Goal: Task Accomplishment & Management: Complete application form

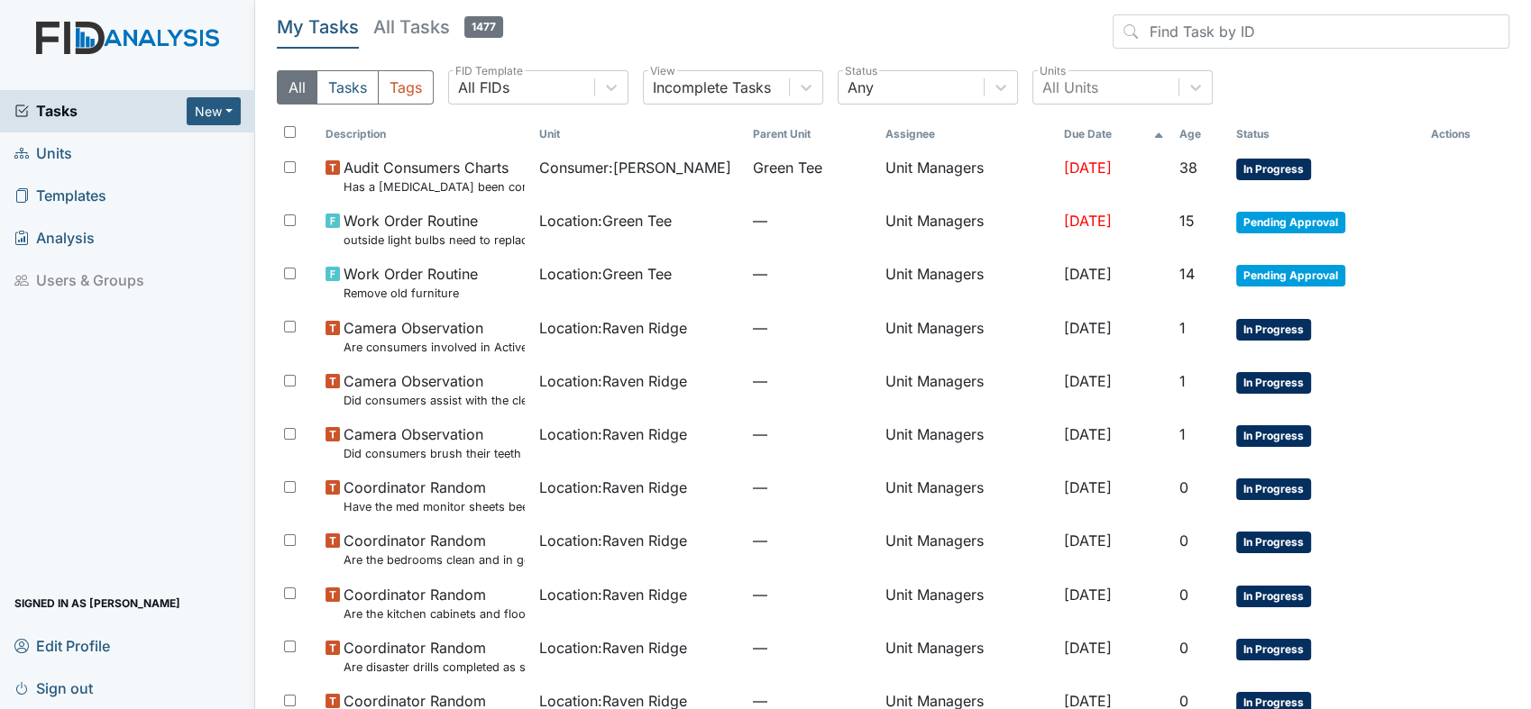
click at [53, 166] on span "Units" at bounding box center [43, 154] width 58 height 28
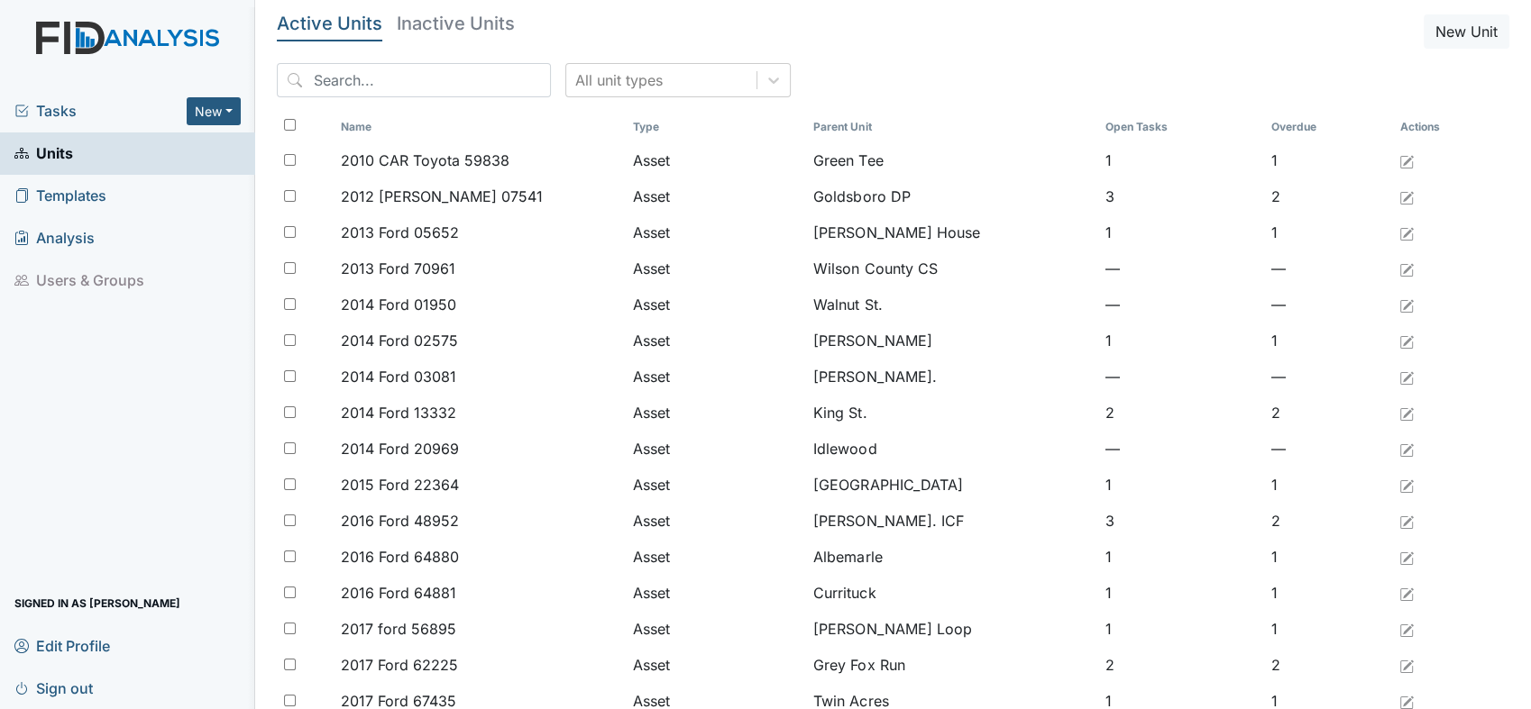
click at [50, 151] on span "Units" at bounding box center [43, 154] width 59 height 28
click at [63, 191] on span "Templates" at bounding box center [60, 196] width 92 height 28
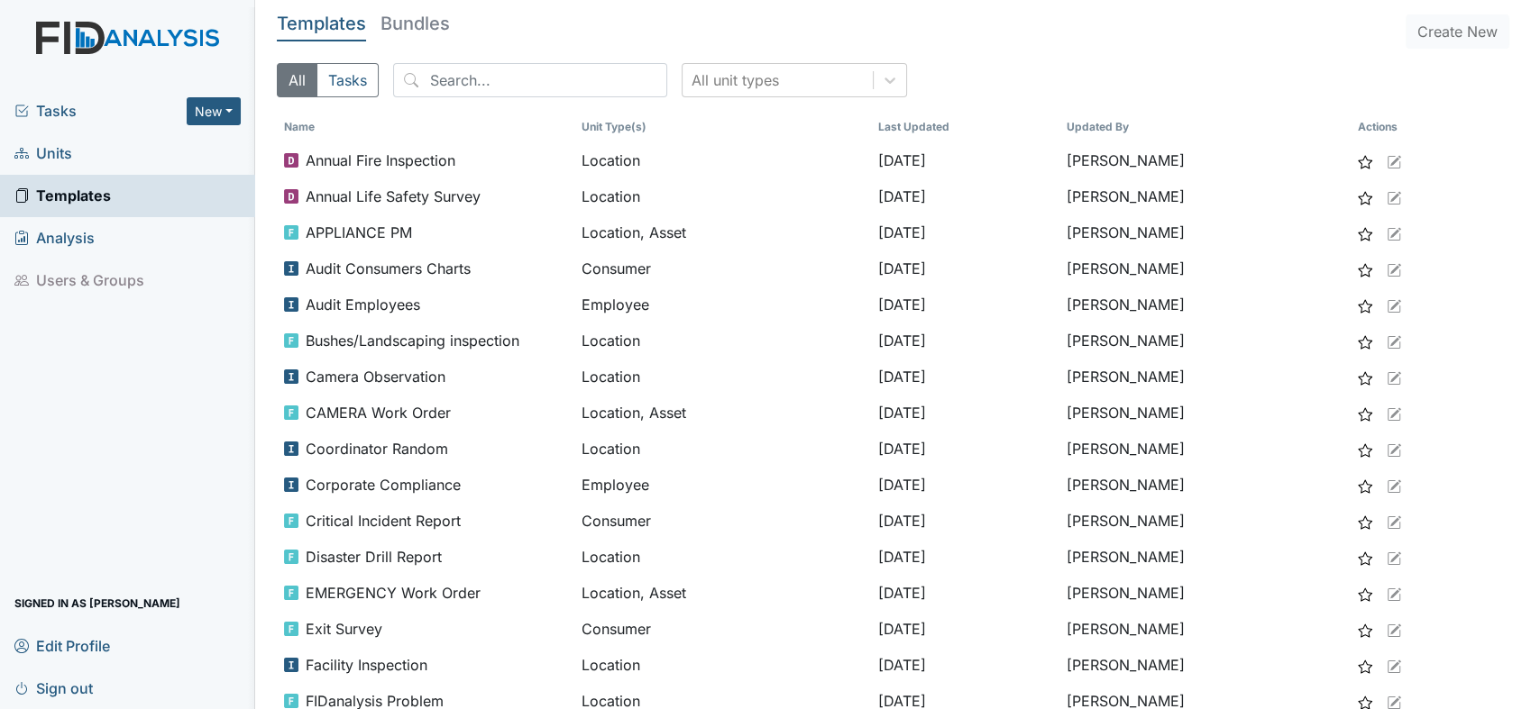
click at [53, 109] on span "Tasks" at bounding box center [100, 111] width 172 height 22
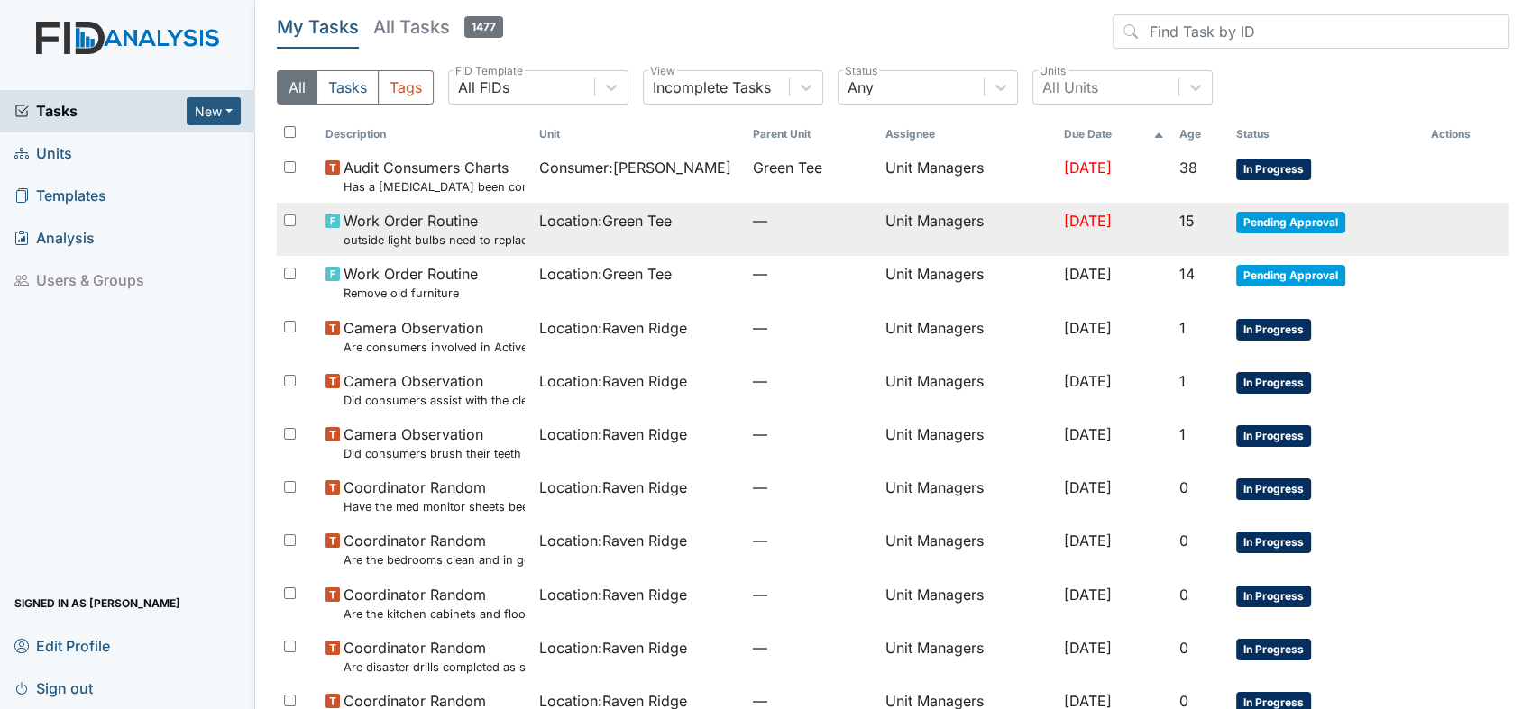
click at [1252, 224] on span "Pending Approval" at bounding box center [1290, 223] width 109 height 22
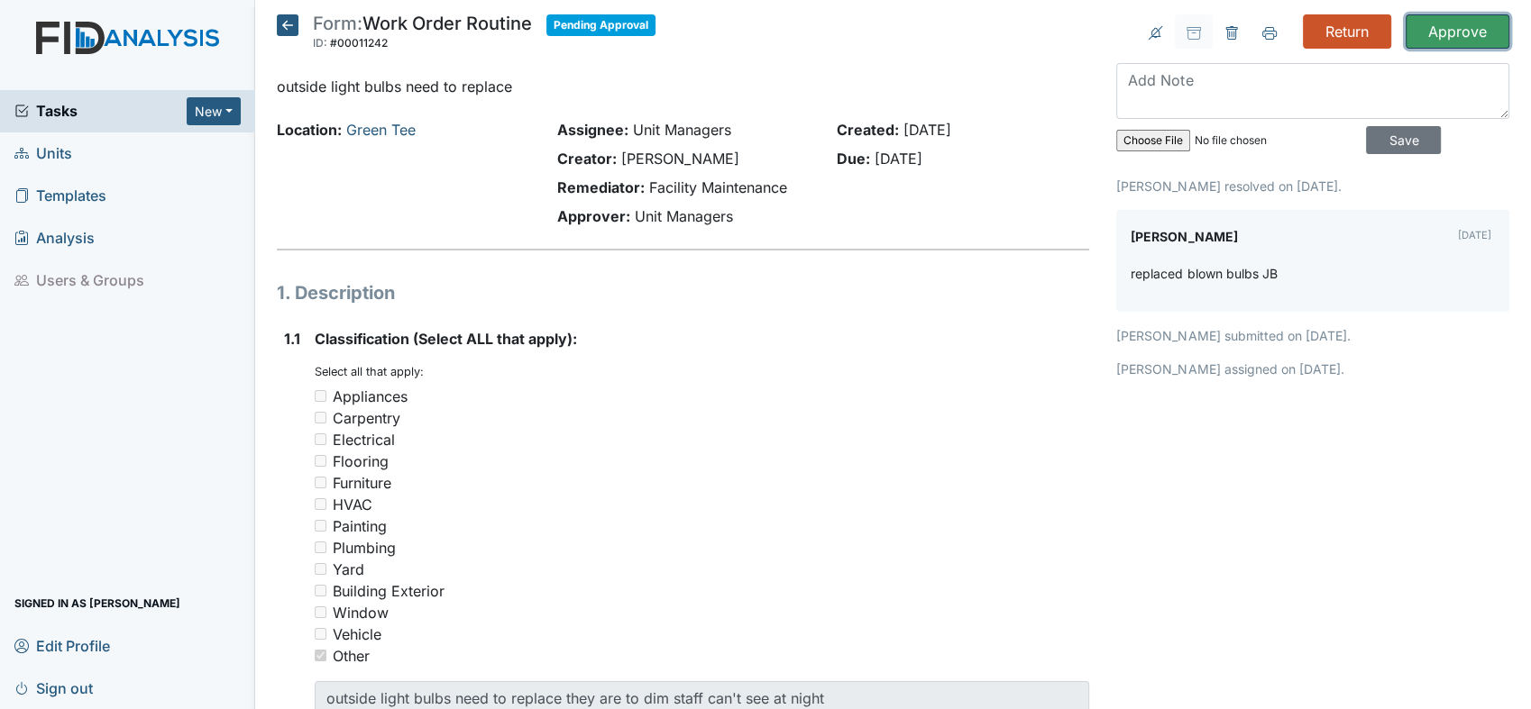
click at [1419, 26] on input "Approve" at bounding box center [1457, 31] width 104 height 34
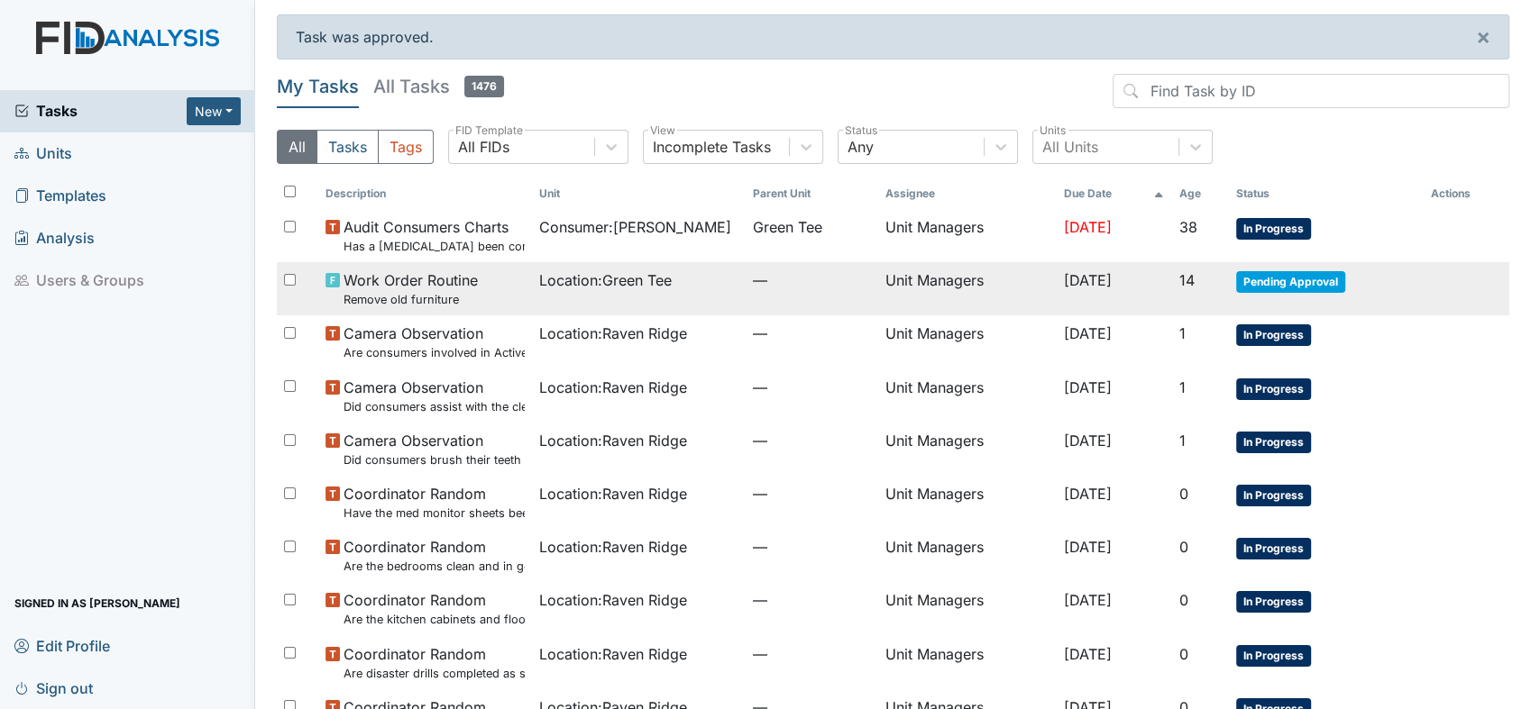
click at [1282, 276] on span "Pending Approval" at bounding box center [1290, 282] width 109 height 22
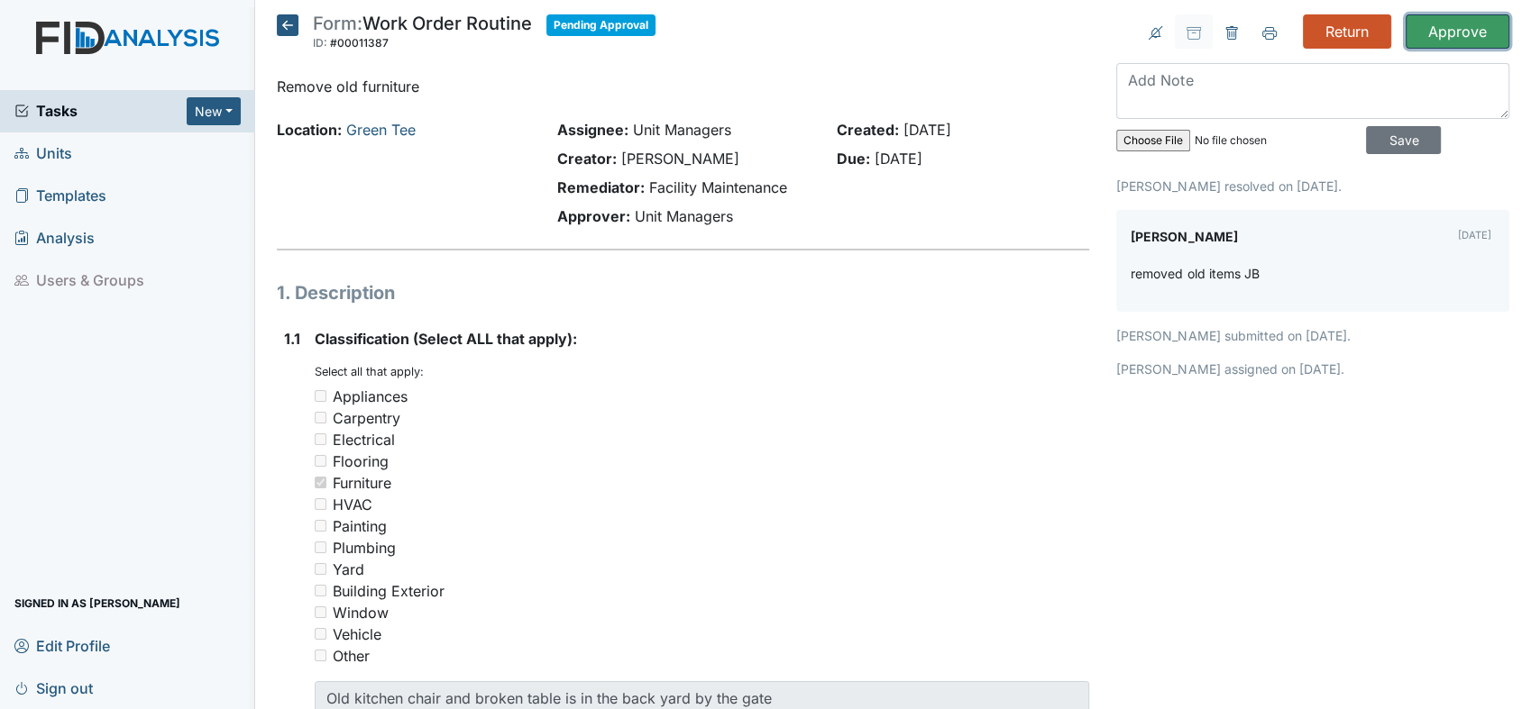
click at [1436, 29] on input "Approve" at bounding box center [1457, 31] width 104 height 34
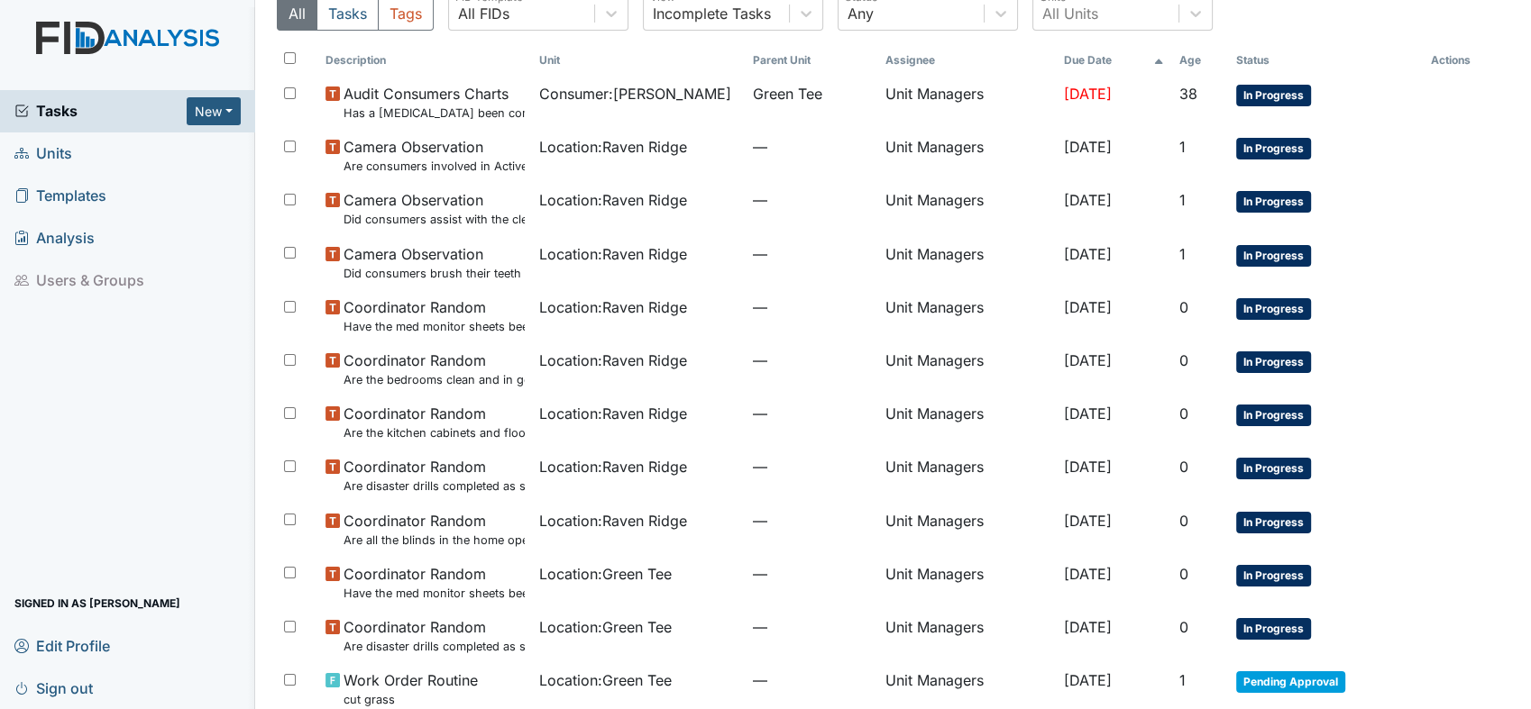
scroll to position [200, 0]
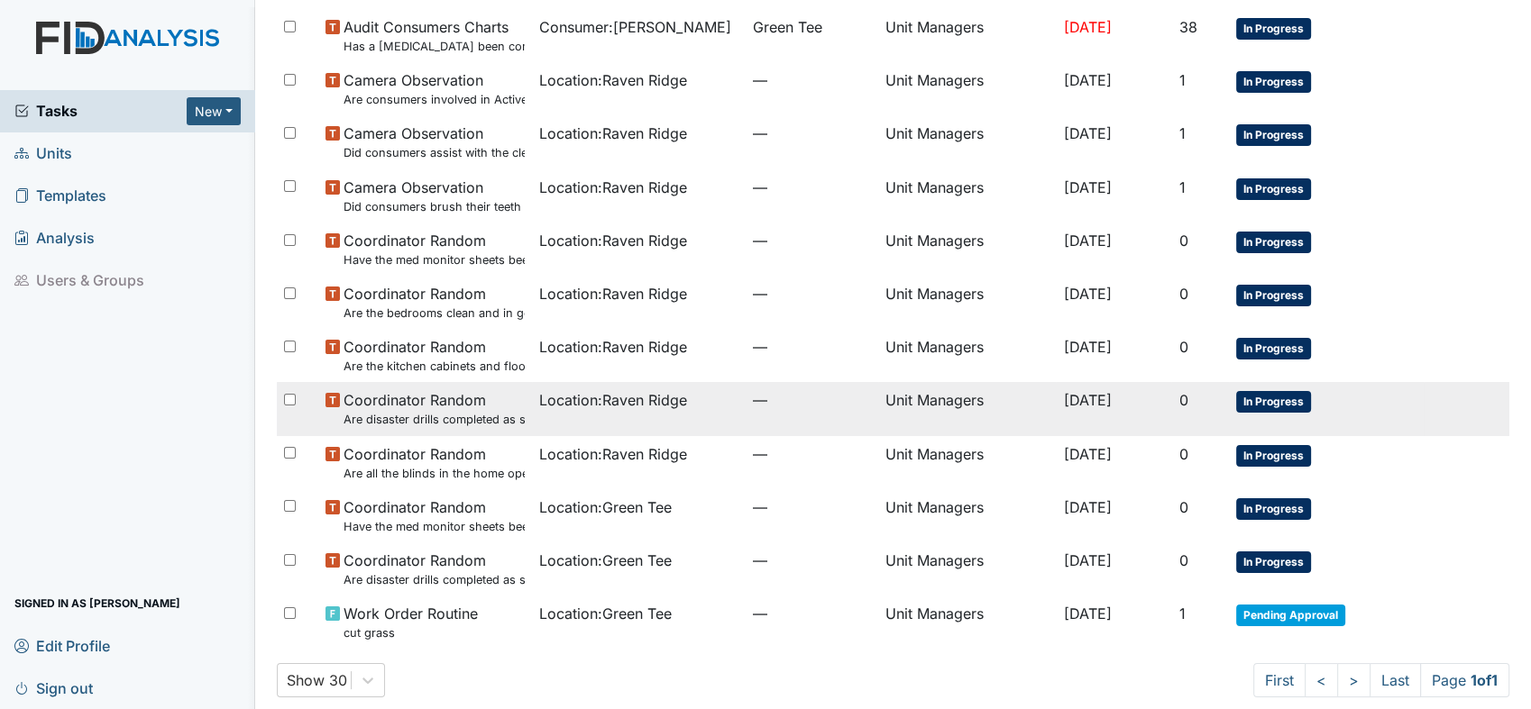
click at [443, 411] on small "Are disaster drills completed as scheduled?" at bounding box center [433, 419] width 181 height 17
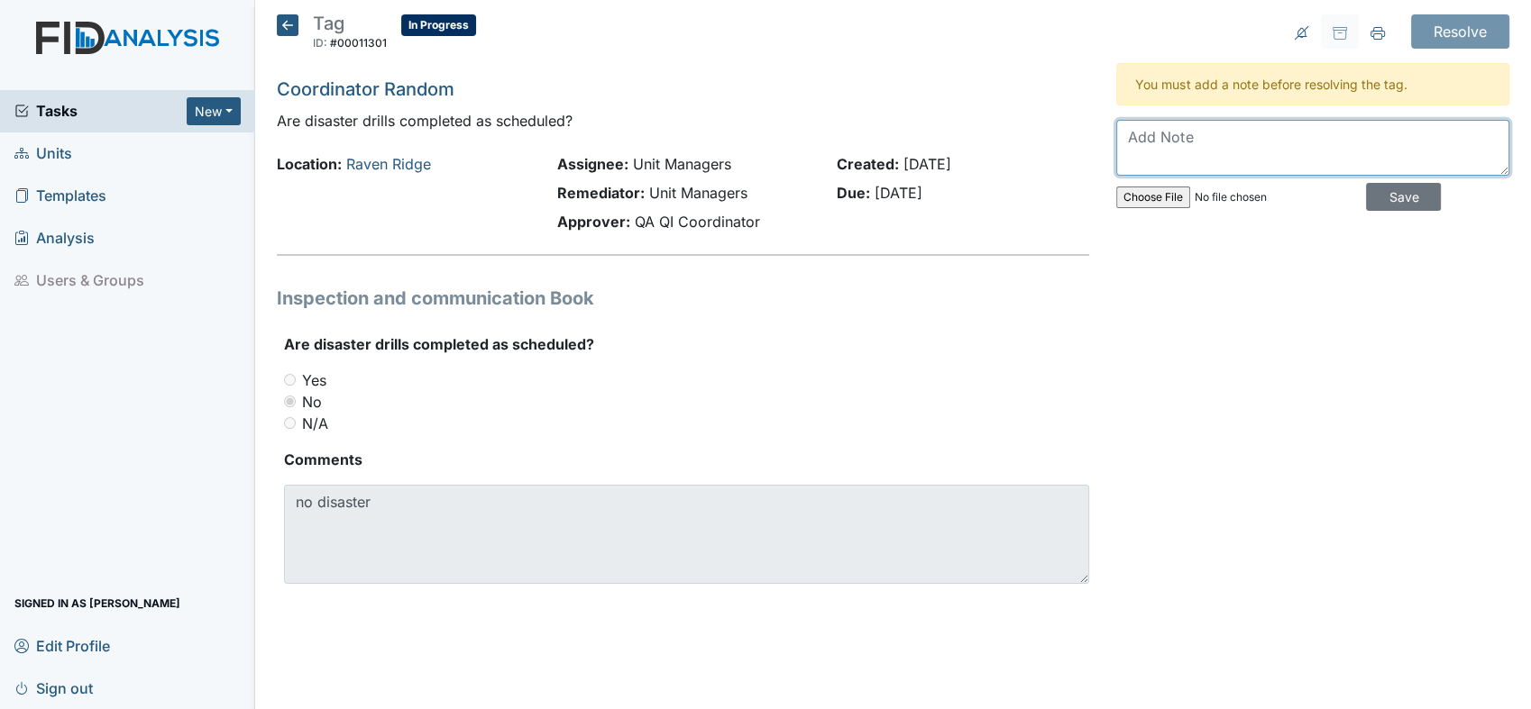
click at [1225, 144] on textarea at bounding box center [1312, 148] width 393 height 56
click at [1173, 160] on textarea "August was a 2 to 4 am Fire drill there was no disaster drill for the Fire dril…" at bounding box center [1312, 148] width 393 height 56
click at [1419, 163] on textarea "August was a 2 to 4 am Fire drill there was no disaster drill. the Fire drill c…" at bounding box center [1312, 148] width 393 height 56
click at [1413, 151] on textarea "August was a 2 to 4 am Fire drill there was no disaster drill. the Fire drill c…" at bounding box center [1312, 148] width 393 height 56
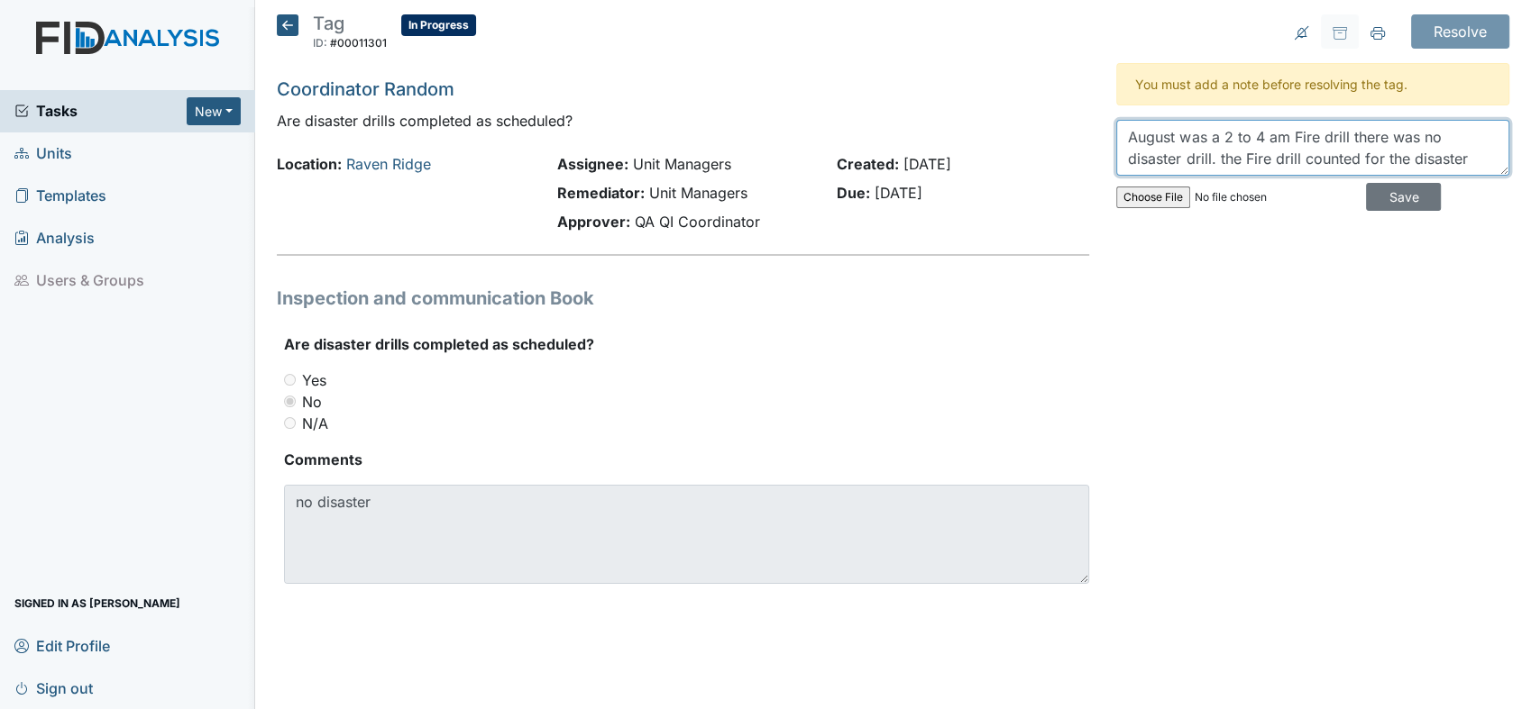
click at [1413, 151] on textarea "August was a 2 to 4 am Fire drill there was no disaster drill. the Fire drill c…" at bounding box center [1312, 148] width 393 height 56
click at [1304, 166] on textarea "August was a 2 to 4 am Fire drill there was no disaster drill. the Fire drill c…" at bounding box center [1312, 148] width 393 height 56
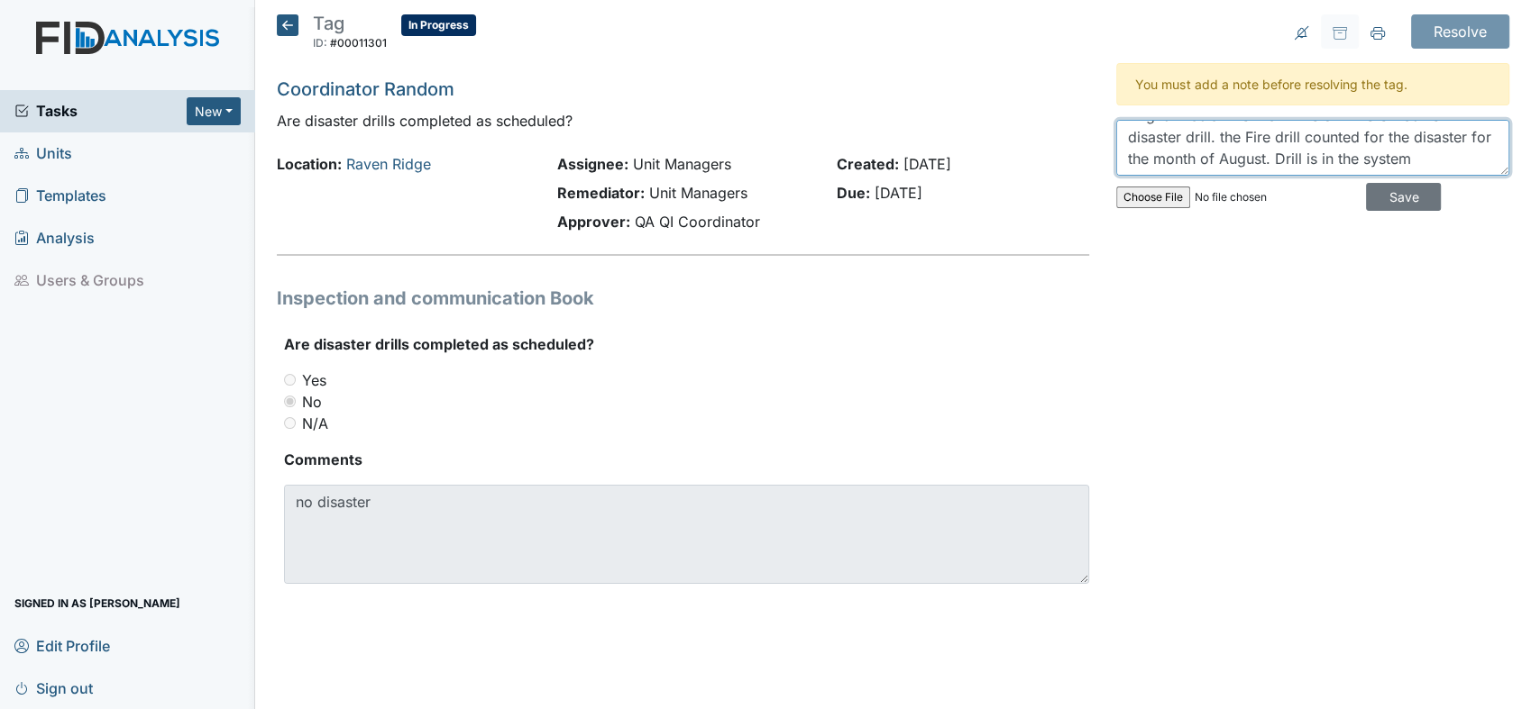
drag, startPoint x: 1432, startPoint y: 170, endPoint x: 1302, endPoint y: 173, distance: 129.8
click at [1302, 173] on textarea "August was a 2 to 4 am Fire drill there was no disaster drill. the Fire drill c…" at bounding box center [1312, 148] width 393 height 56
click at [1460, 153] on textarea "August was a 2 to 4 am Fire drill there was no disaster drill. the Fire drill c…" at bounding box center [1312, 148] width 393 height 56
drag, startPoint x: 1125, startPoint y: 133, endPoint x: 1507, endPoint y: 178, distance: 384.8
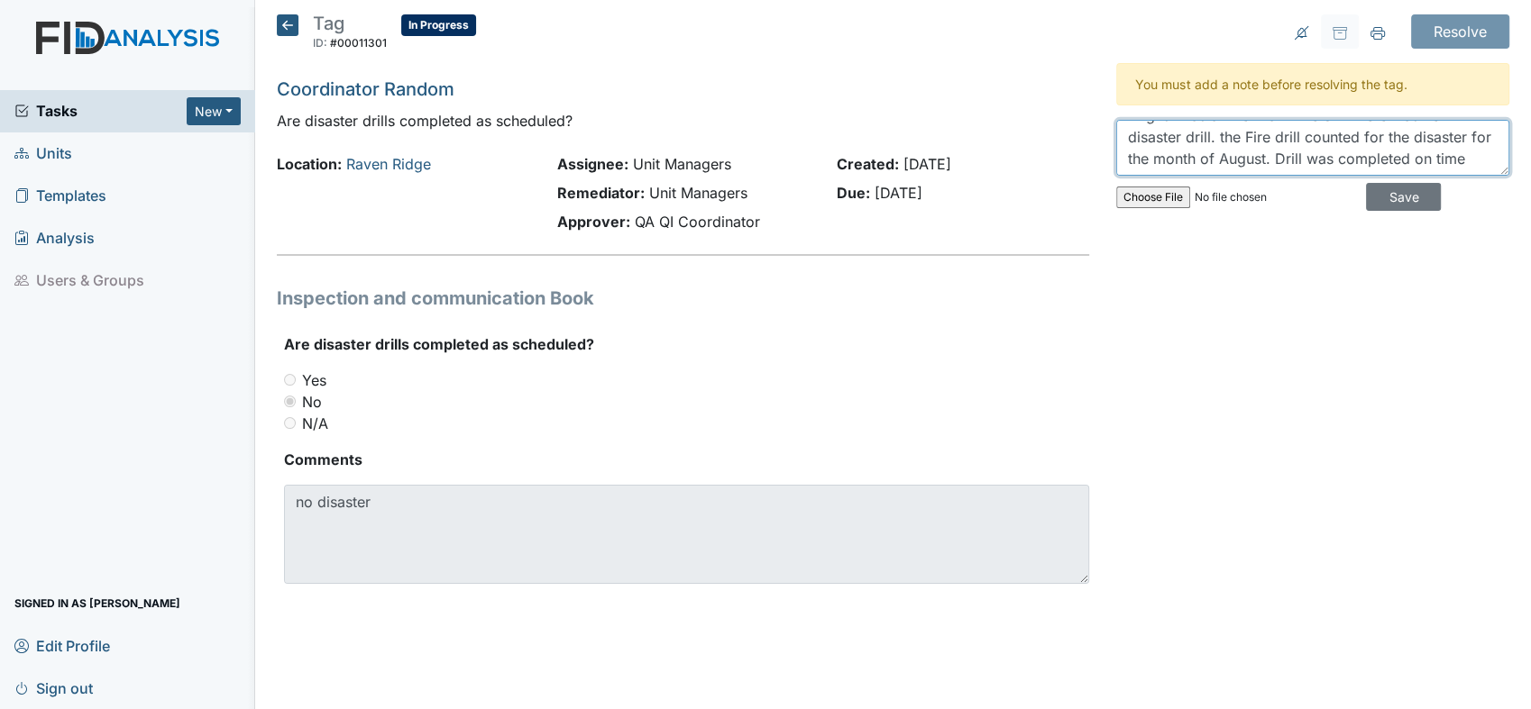
click at [1507, 178] on div "August was a 2 to 4 am Fire drill there was no disaster drill. the Fire drill c…" at bounding box center [1312, 169] width 393 height 99
type textarea "C"
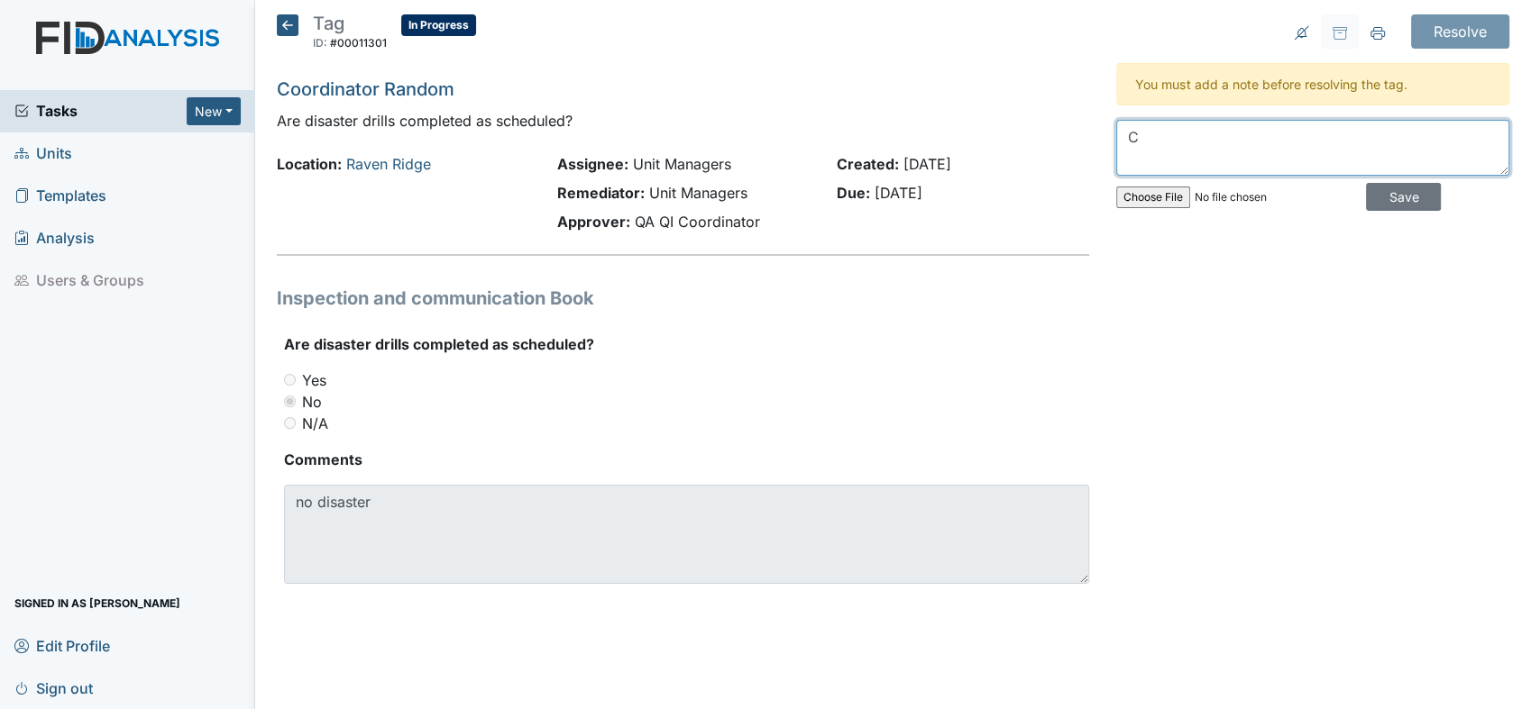
scroll to position [0, 0]
click at [1389, 143] on textarea at bounding box center [1312, 148] width 393 height 56
type textarea "V"
